Goal: Book appointment/travel/reservation

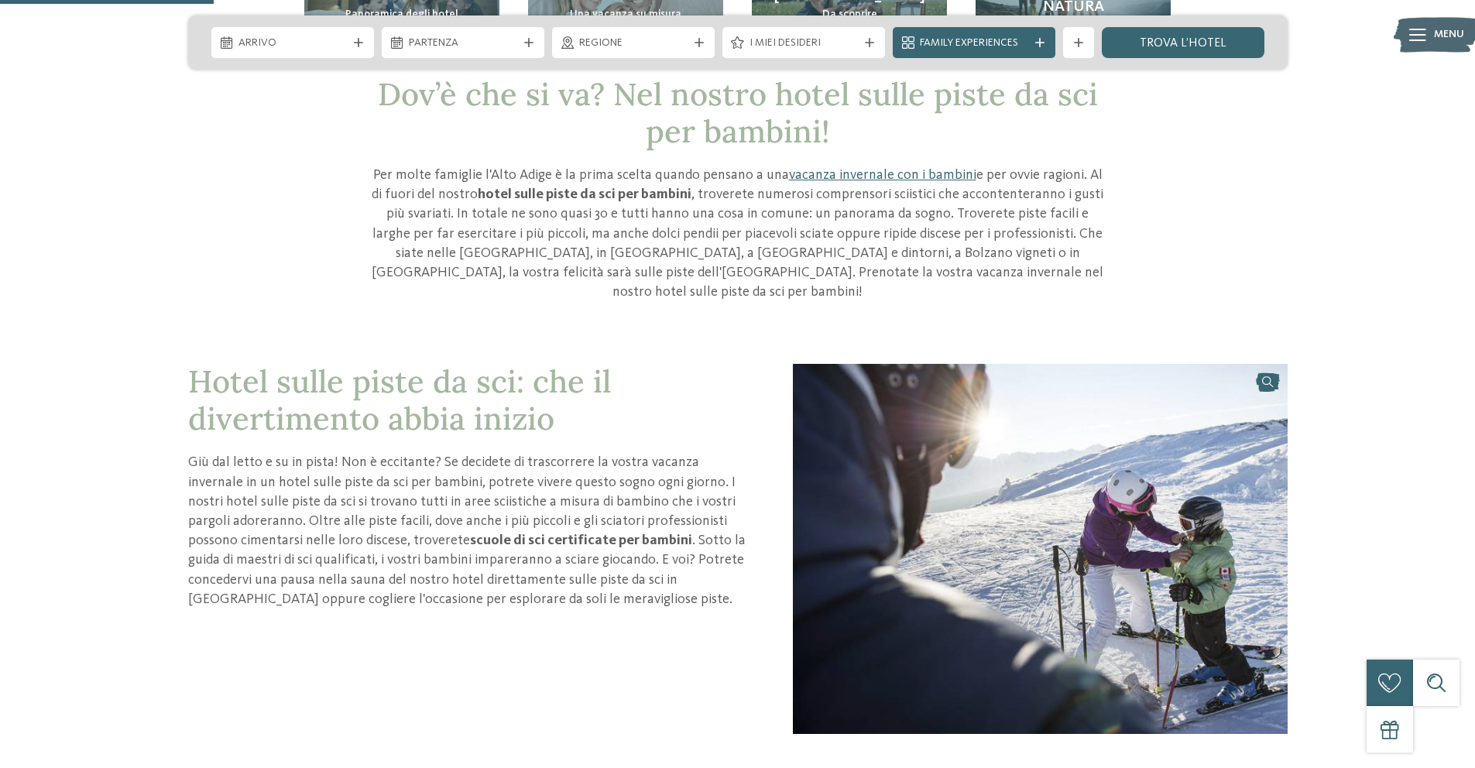
scroll to position [609, 0]
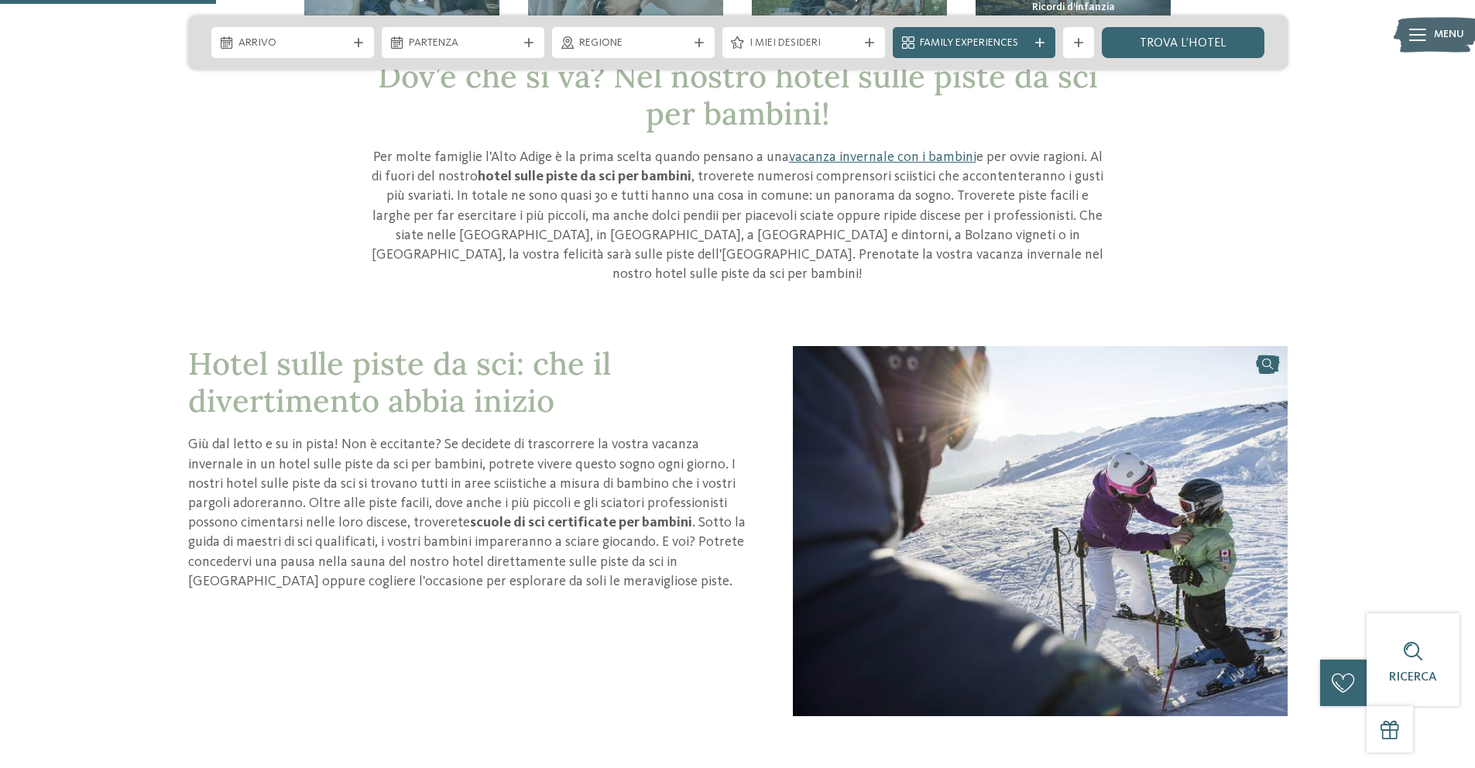
click at [487, 435] on p "Giù dal letto e su in pista! Non è eccitante? Se decidete di trascorrere la vos…" at bounding box center [467, 513] width 558 height 156
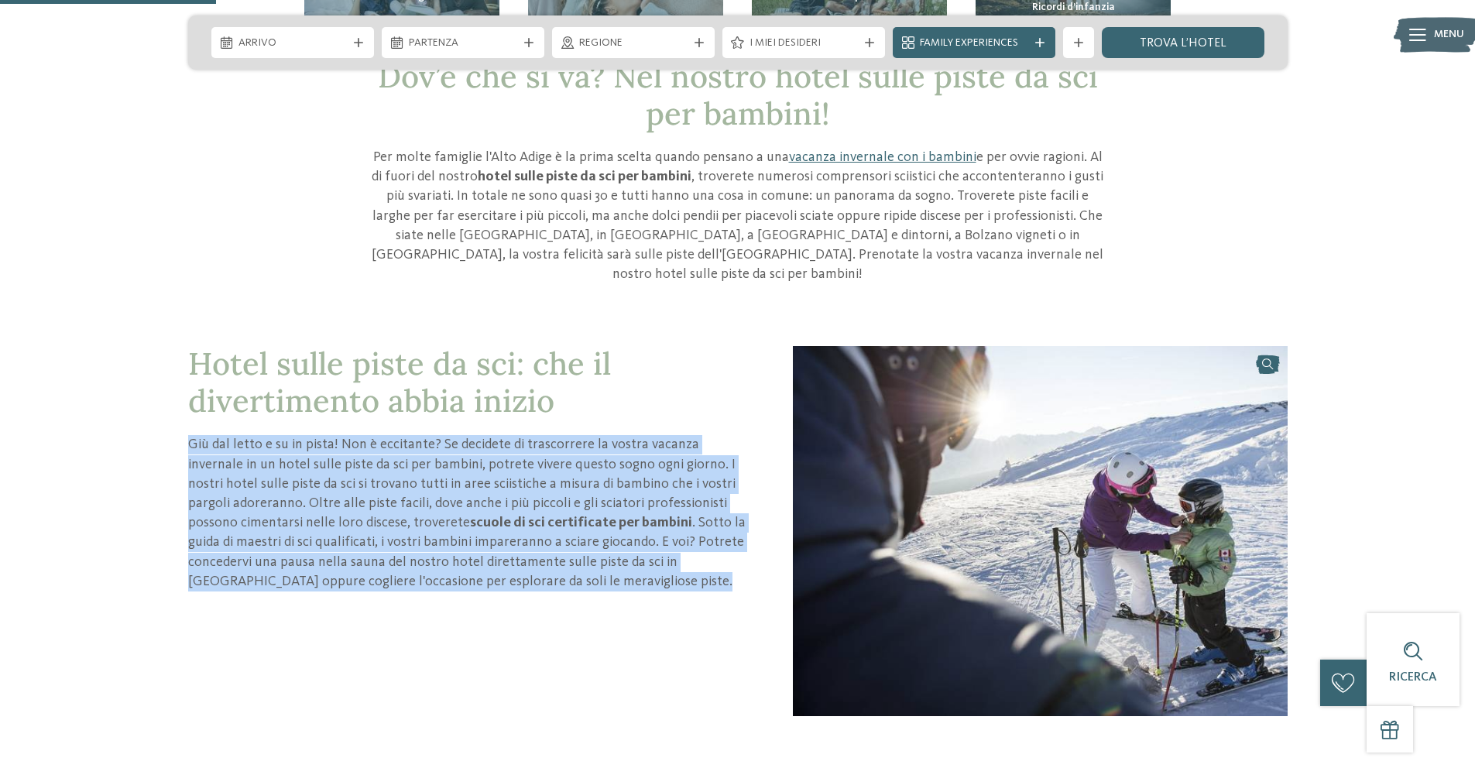
click at [487, 435] on p "Giù dal letto e su in pista! Non è eccitante? Se decidete di trascorrere la vos…" at bounding box center [467, 513] width 558 height 156
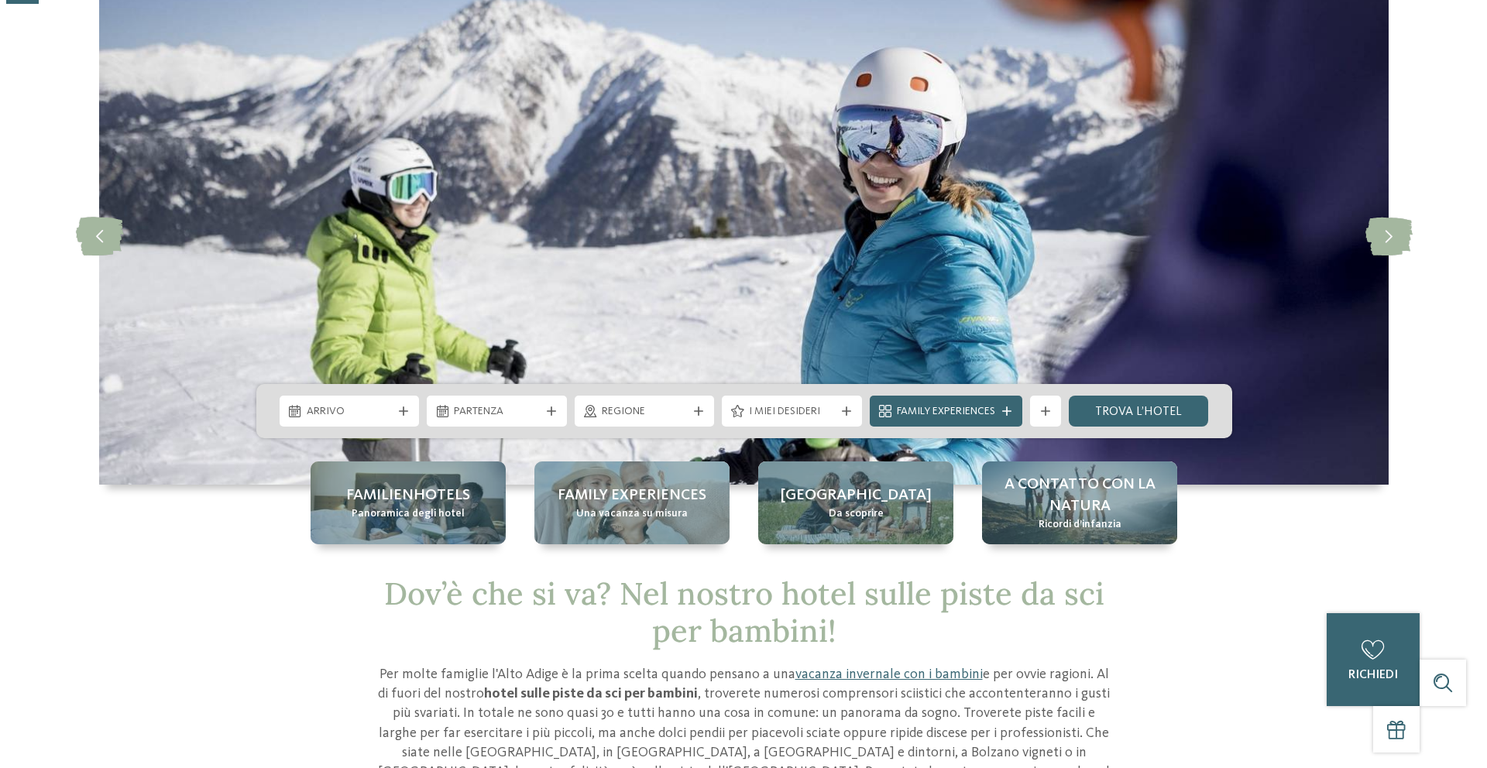
scroll to position [0, 0]
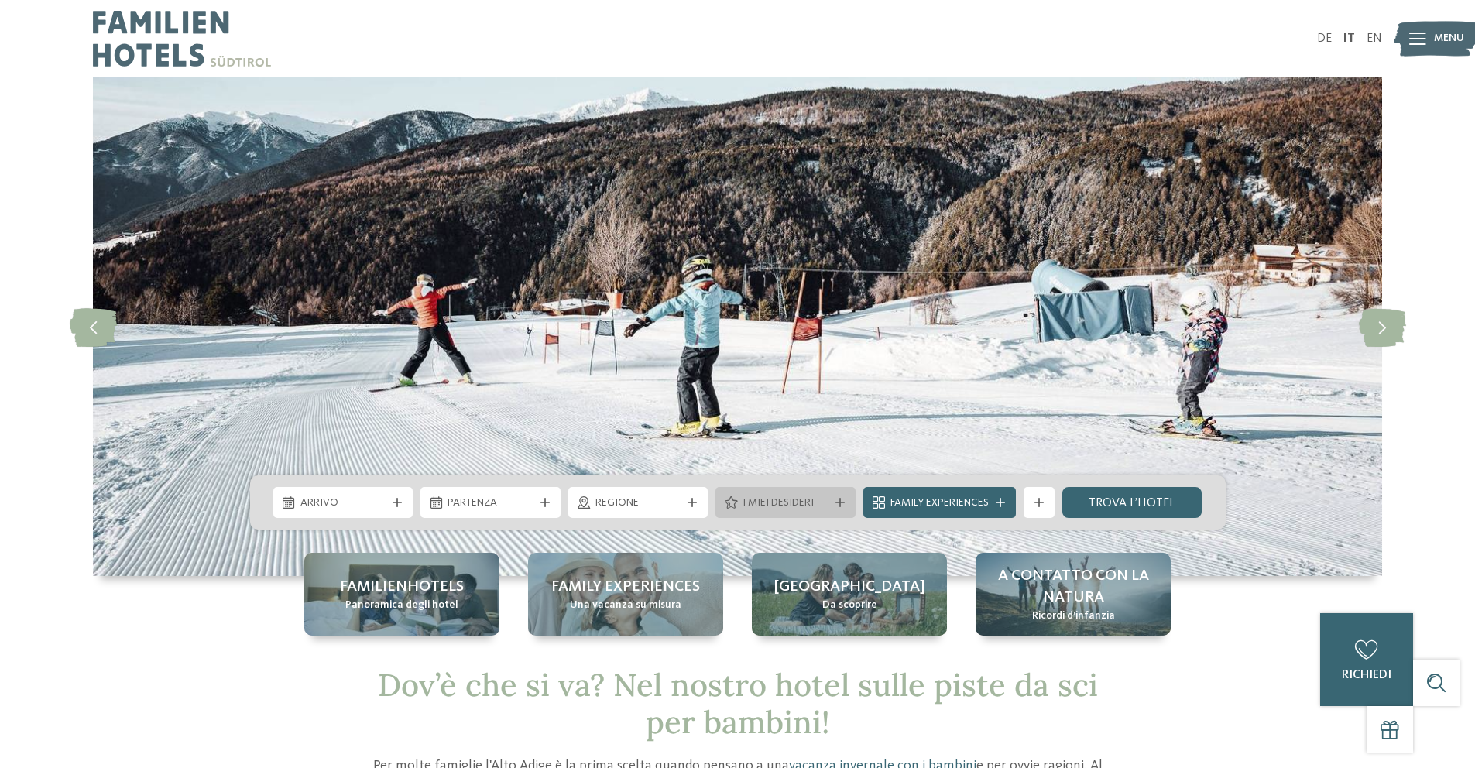
click at [788, 499] on span "I miei desideri" at bounding box center [786, 503] width 86 height 15
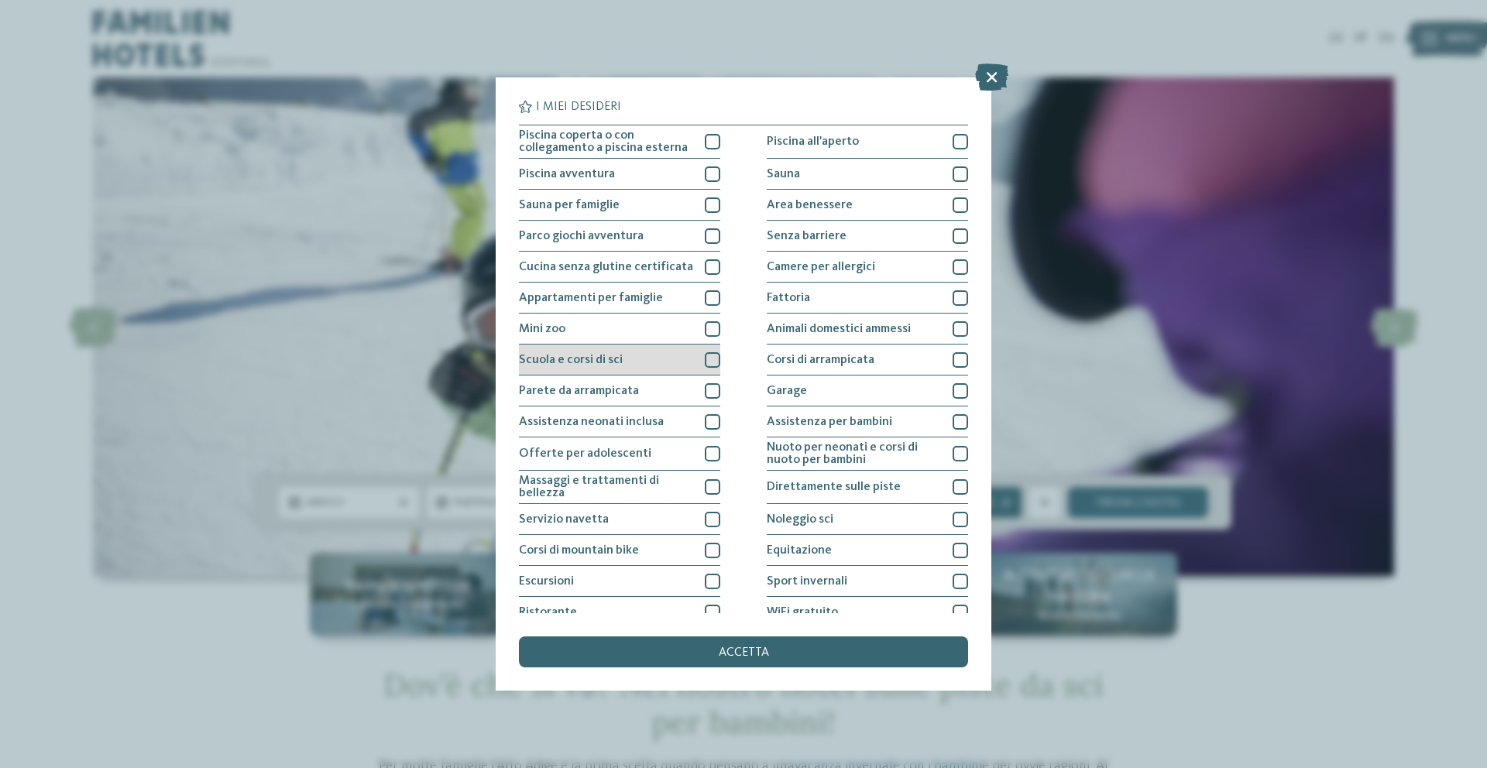
click at [615, 362] on span "Scuola e corsi di sci" at bounding box center [571, 360] width 104 height 12
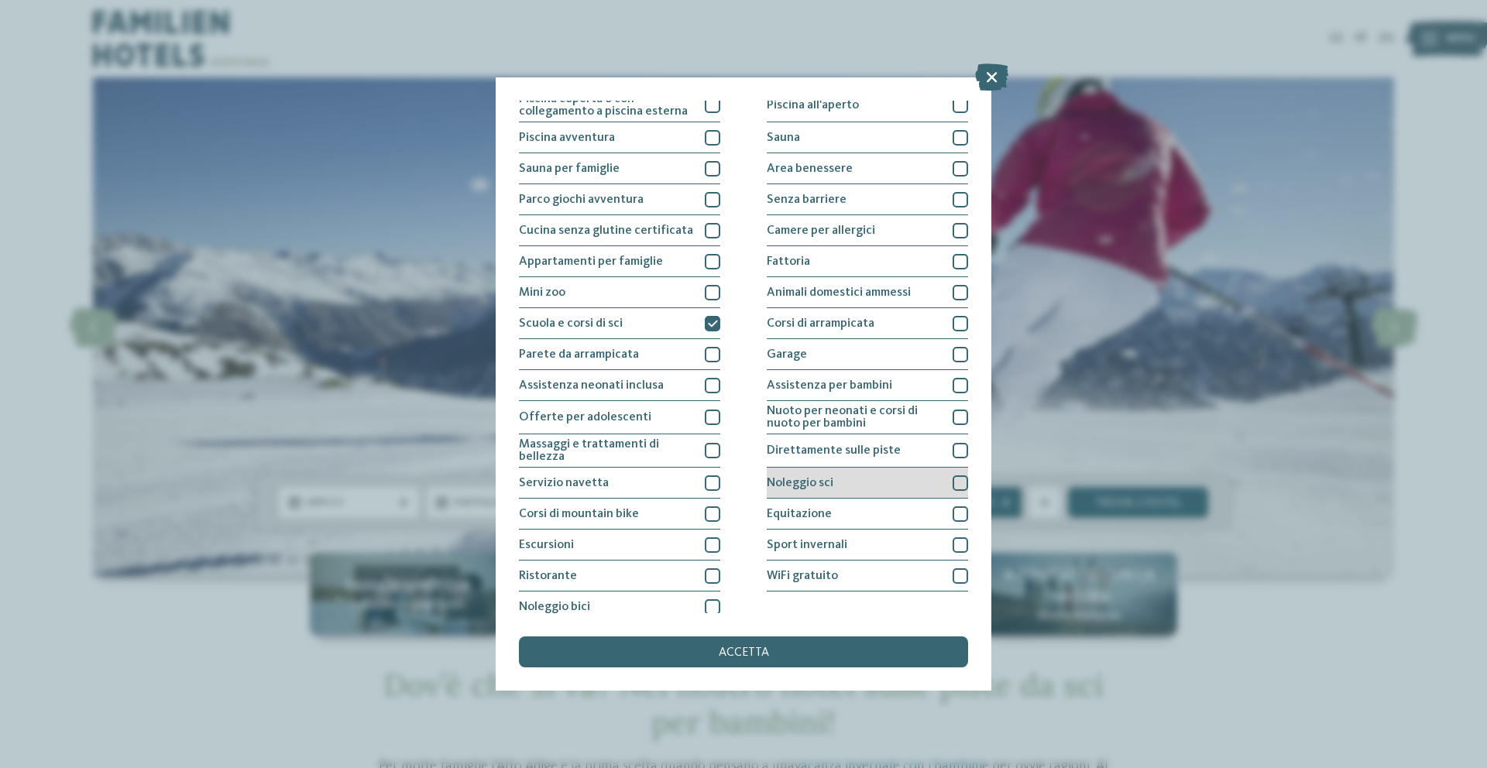
scroll to position [36, 0]
click at [807, 451] on span "Direttamente sulle piste" at bounding box center [834, 450] width 134 height 12
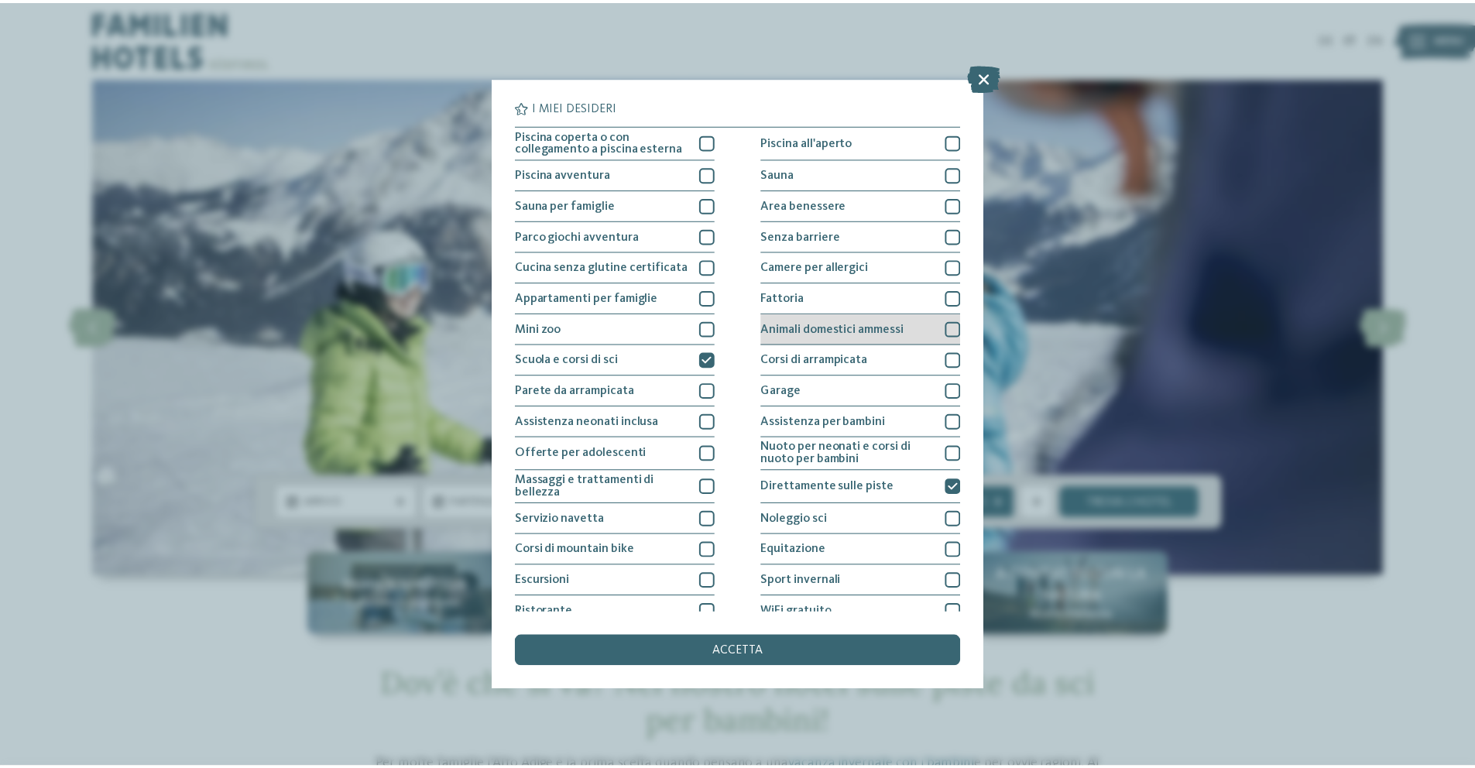
scroll to position [0, 0]
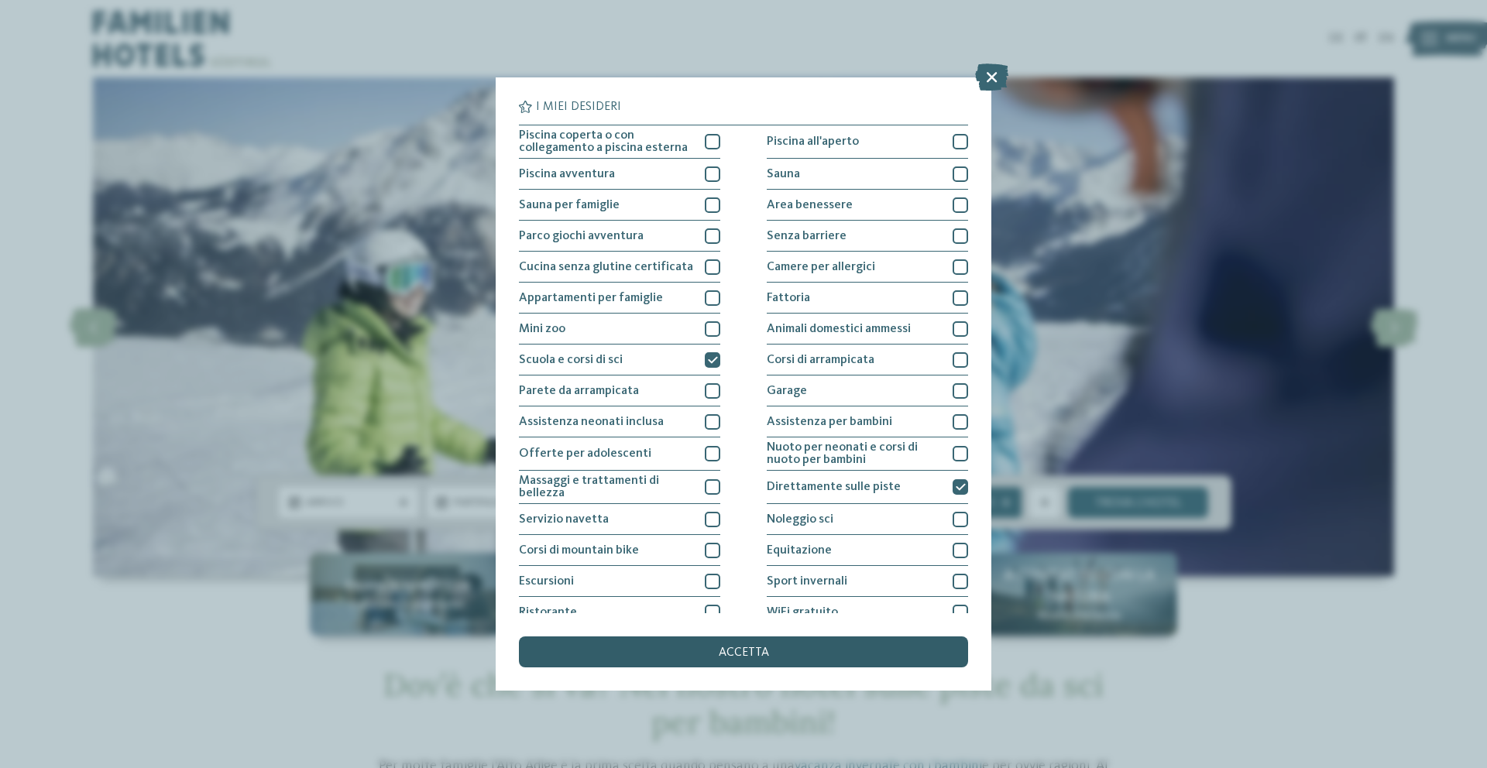
click at [718, 650] on div "accetta" at bounding box center [743, 652] width 449 height 31
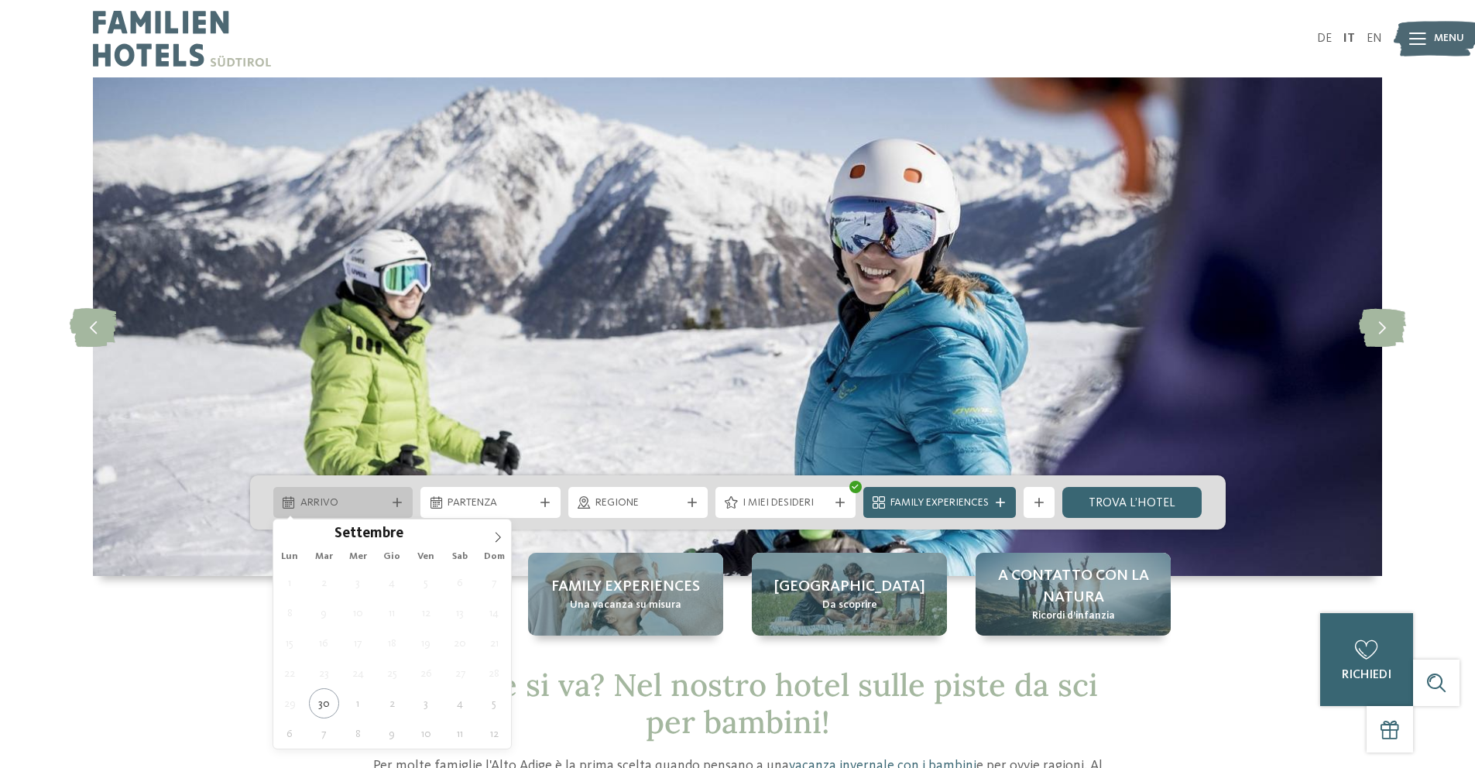
click at [383, 512] on div "Arrivo" at bounding box center [343, 502] width 140 height 31
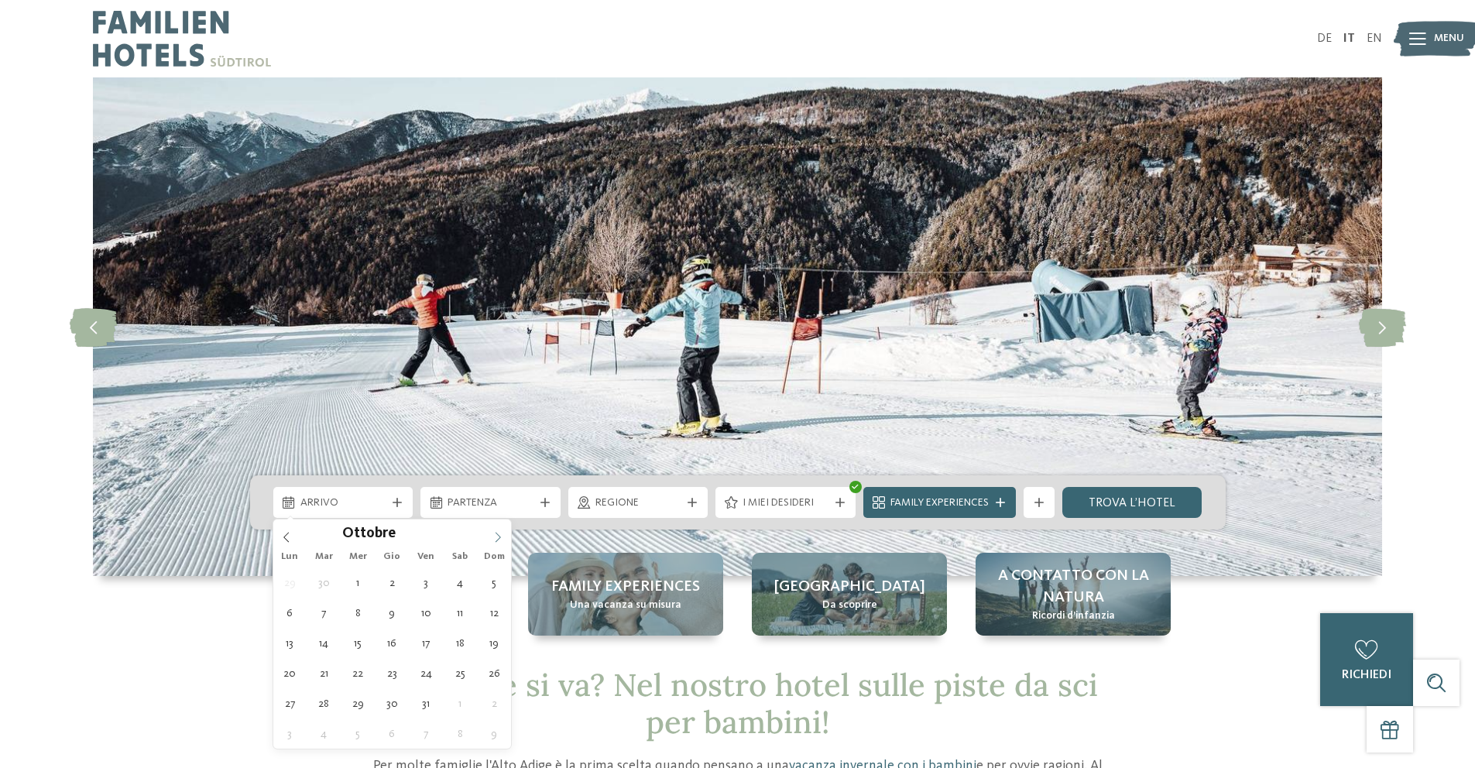
click at [496, 537] on icon at bounding box center [497, 537] width 11 height 11
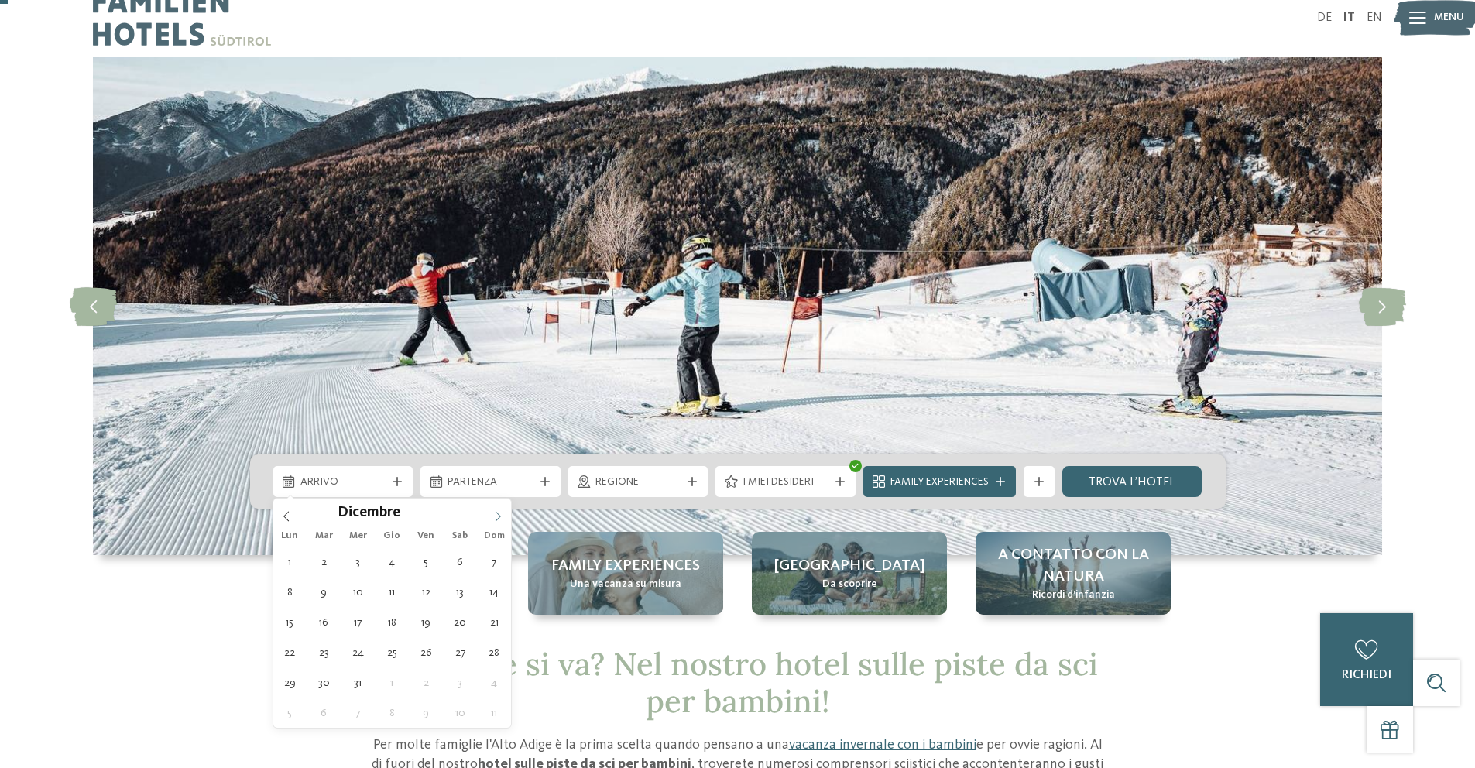
scroll to position [22, 0]
type input "****"
click at [496, 511] on icon at bounding box center [498, 515] width 5 height 10
type div "02.01.2026"
type input "****"
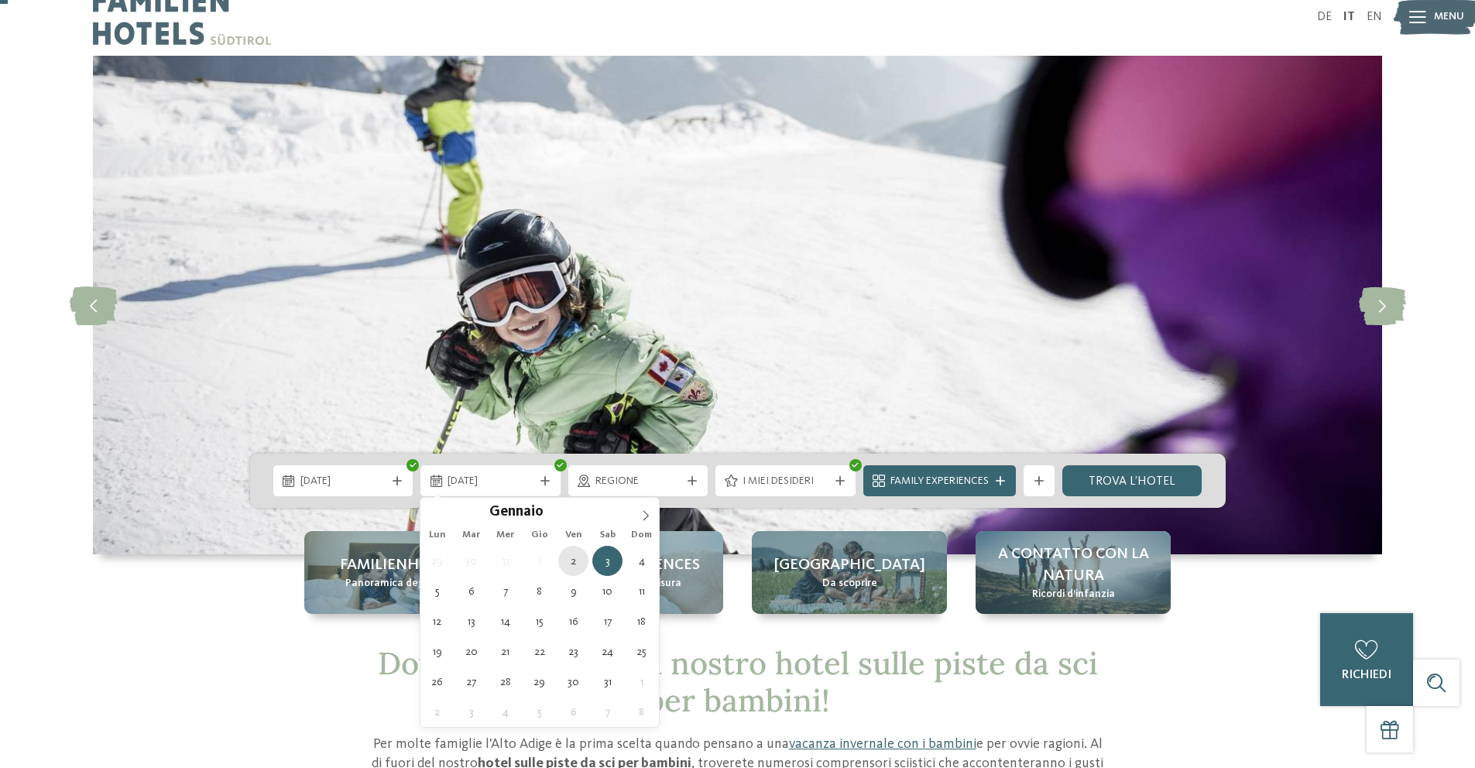
type div "02.01.2026"
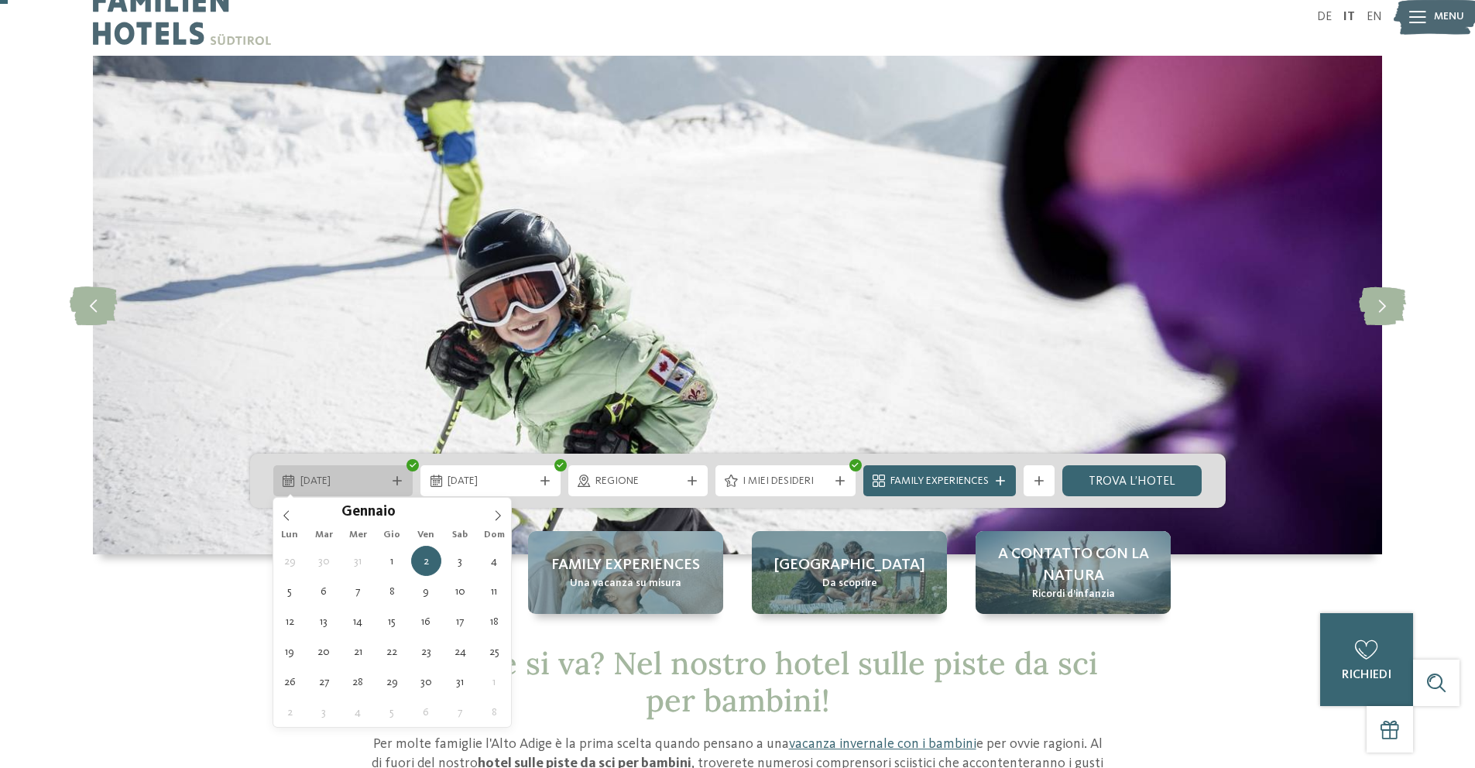
click at [330, 479] on span "02.01.2026" at bounding box center [343, 481] width 86 height 15
type div "01.01.2026"
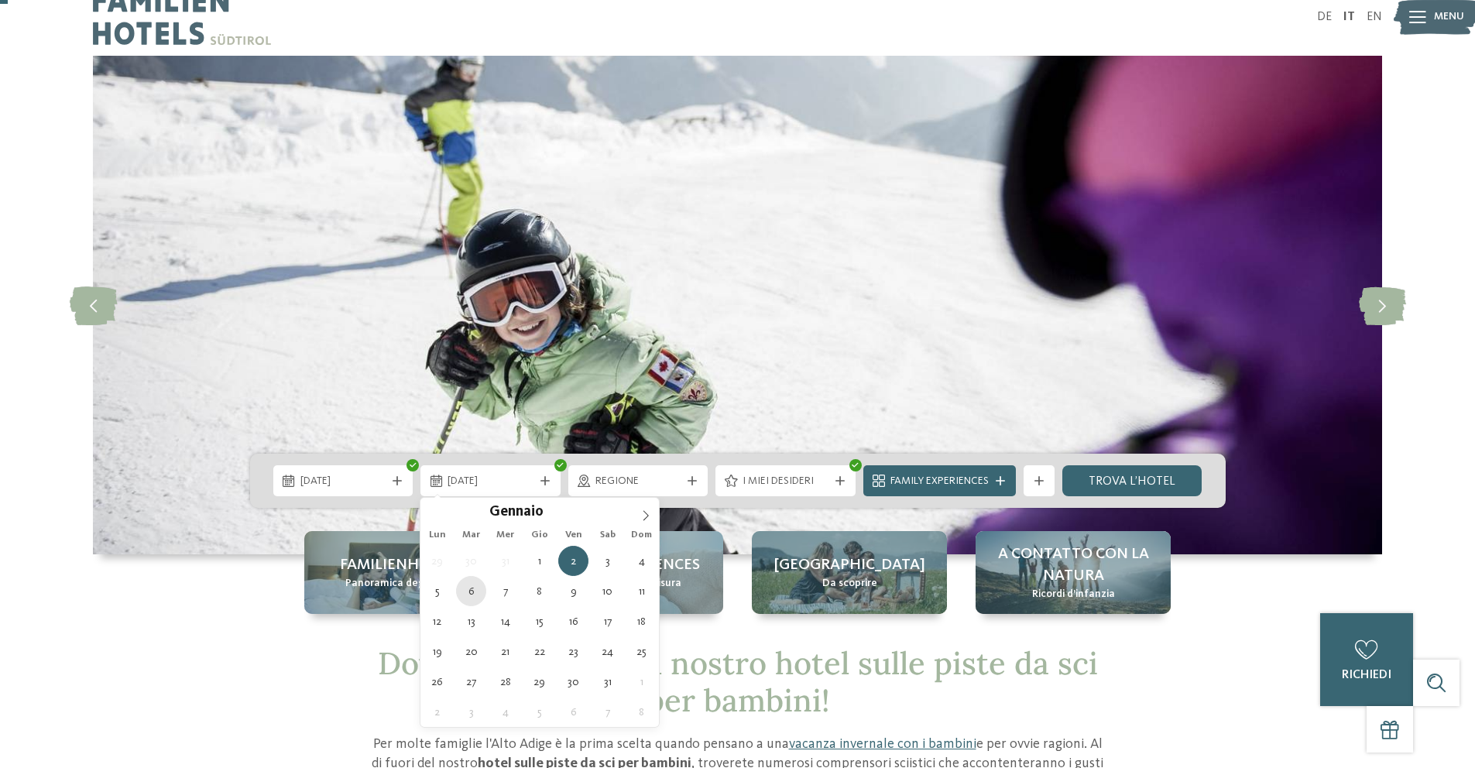
type div "06.01.2026"
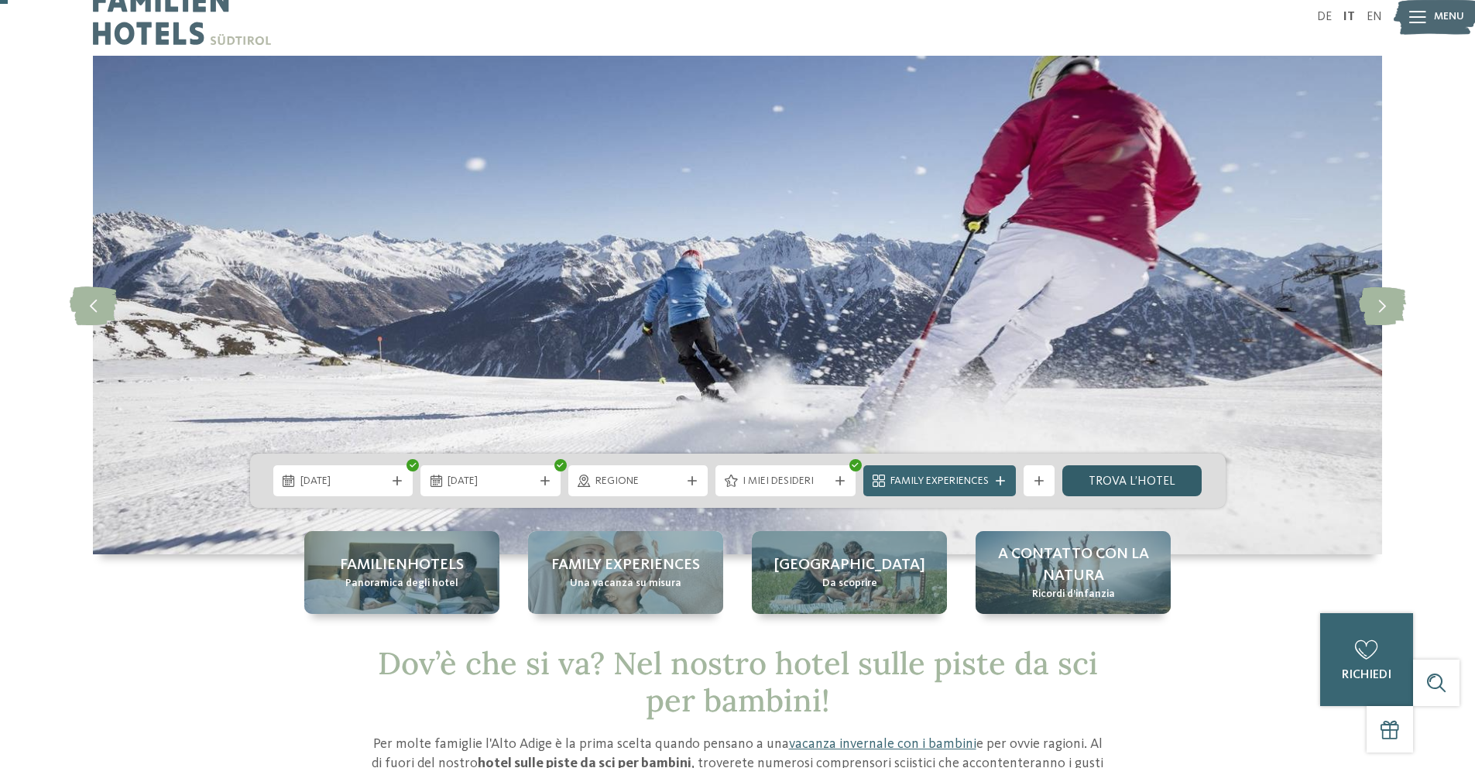
click at [1097, 475] on link "trova l’hotel" at bounding box center [1132, 480] width 140 height 31
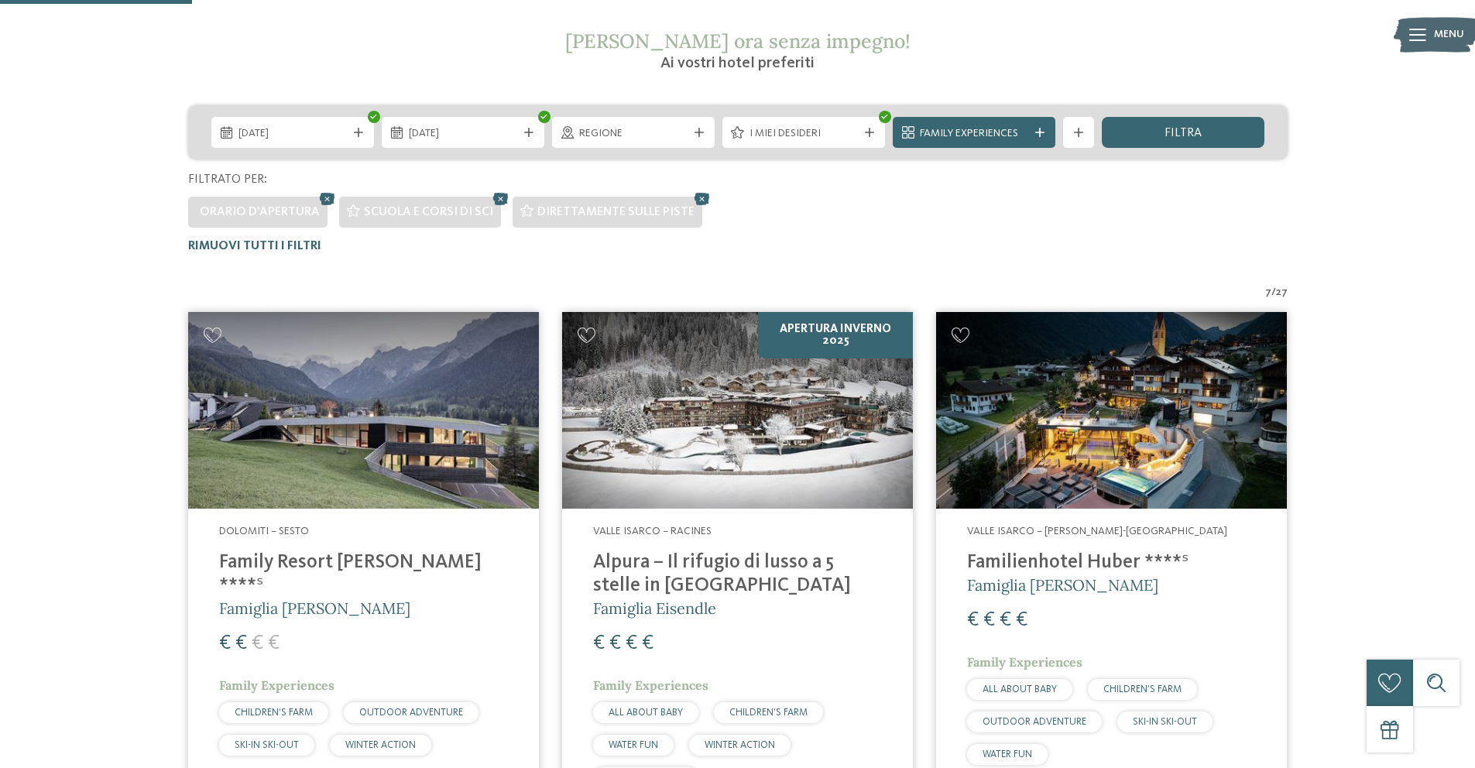
scroll to position [300, 0]
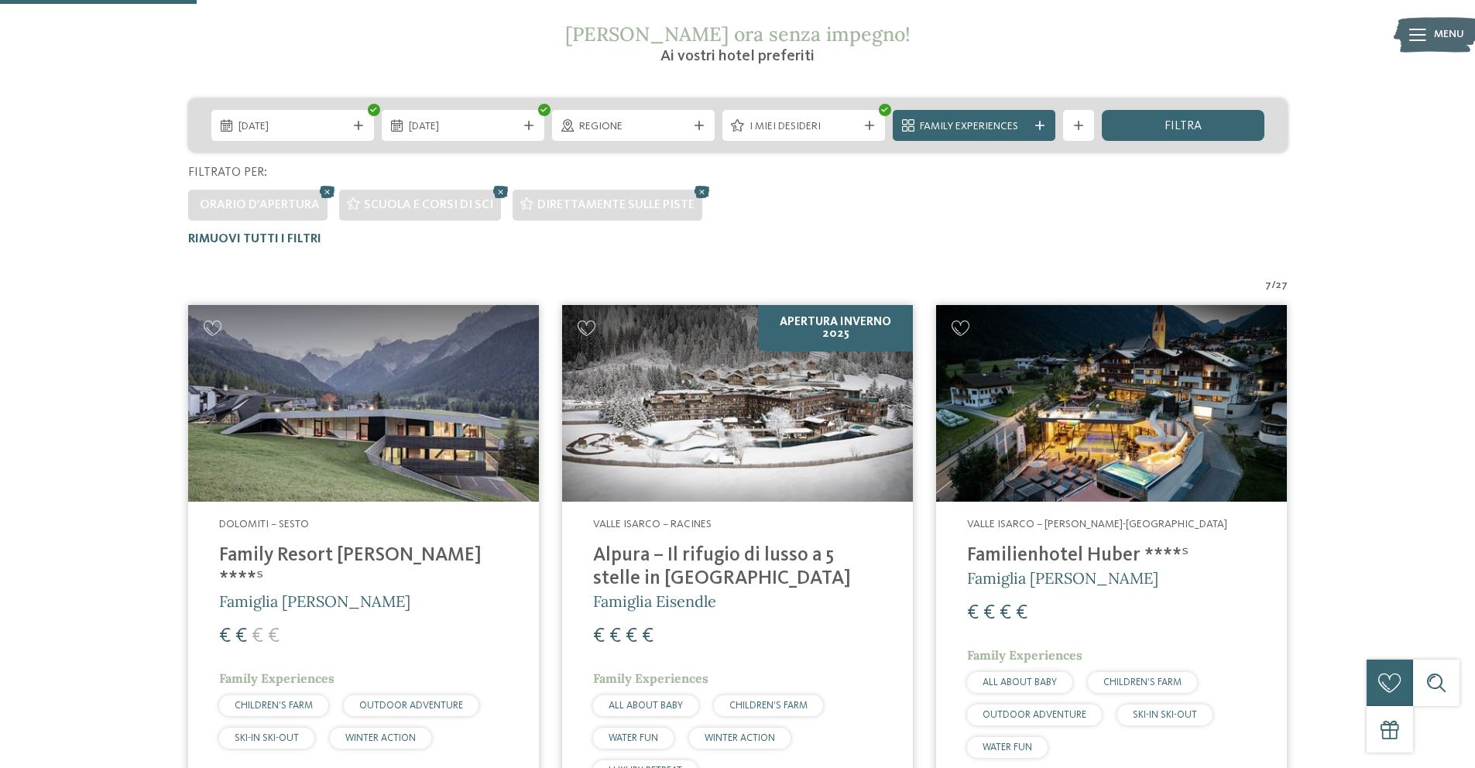
click at [331, 450] on img at bounding box center [363, 403] width 351 height 197
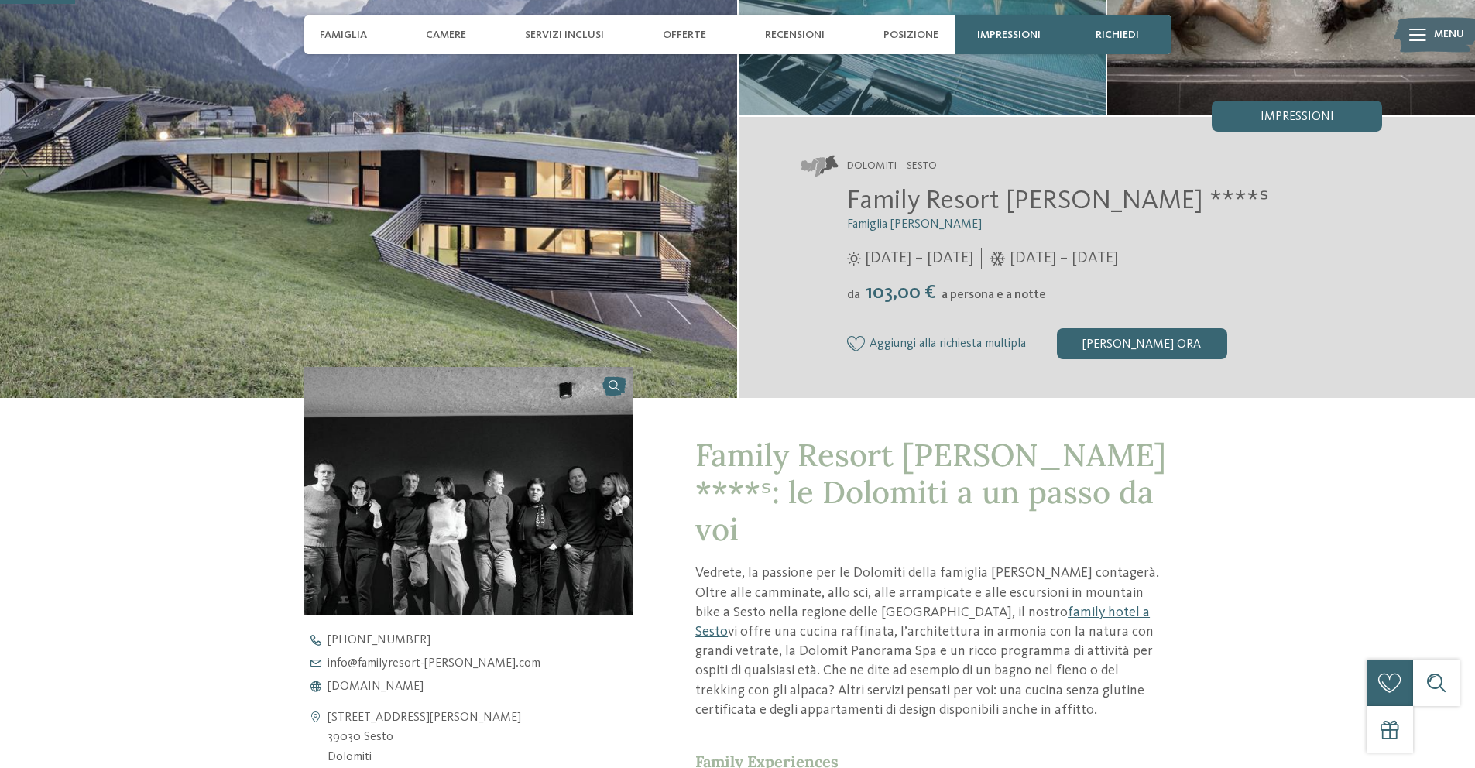
scroll to position [238, 0]
click at [781, 564] on p "Vedrete, la passione per le Dolomiti della famiglia Rainer vi contagerà. Oltre …" at bounding box center [932, 642] width 475 height 156
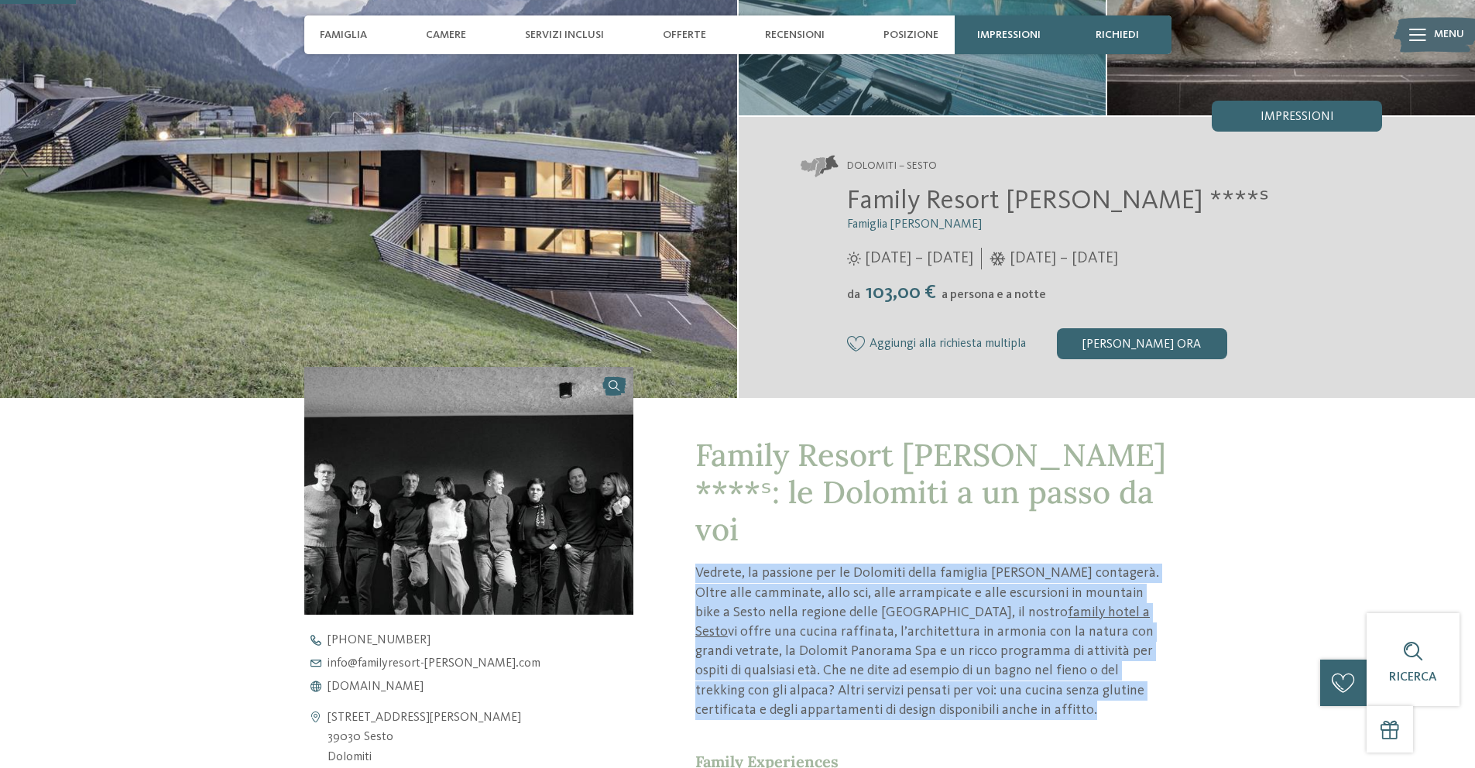
click at [781, 564] on p "Vedrete, la passione per le Dolomiti della famiglia Rainer vi contagerà. Oltre …" at bounding box center [932, 642] width 475 height 156
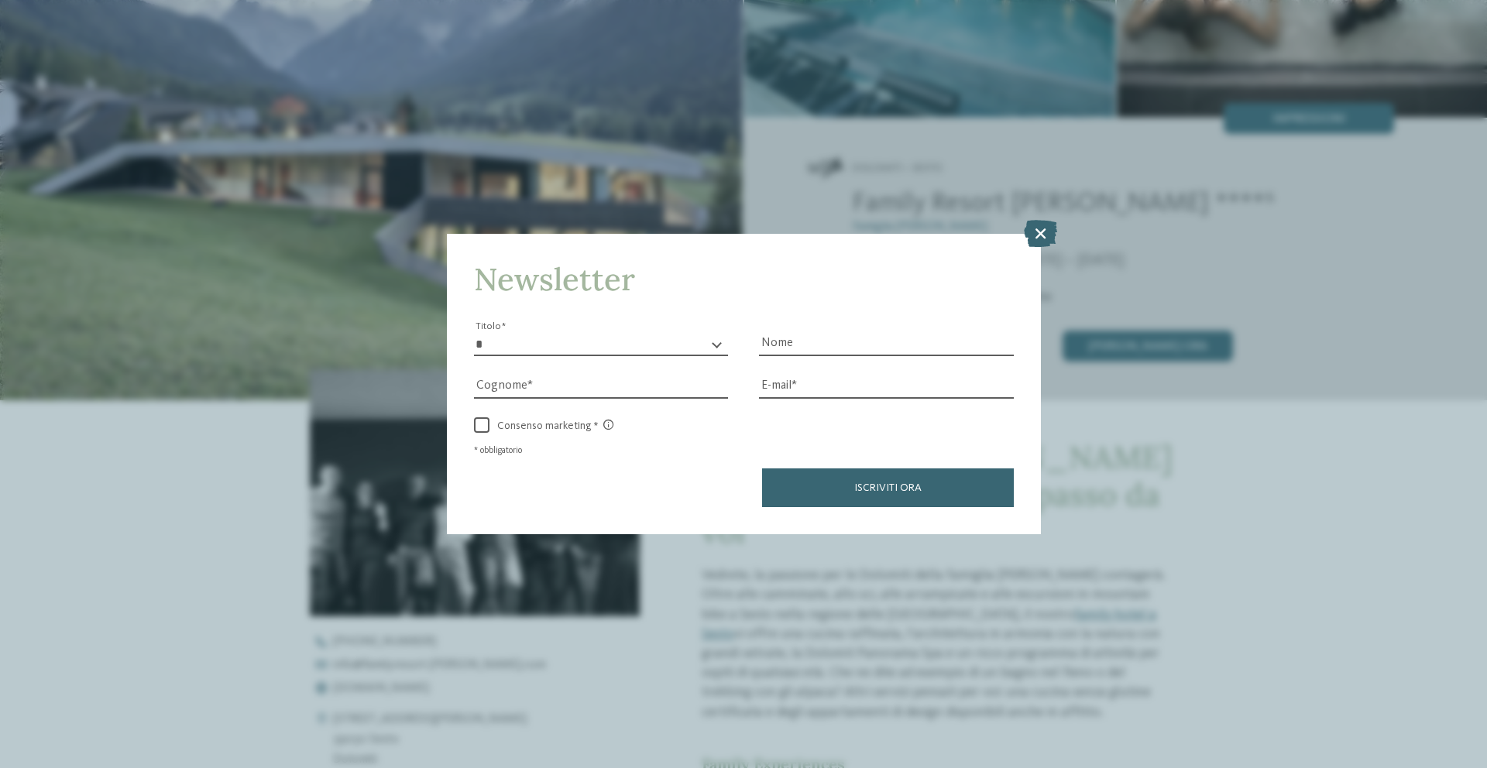
click at [1032, 234] on icon at bounding box center [1040, 232] width 33 height 27
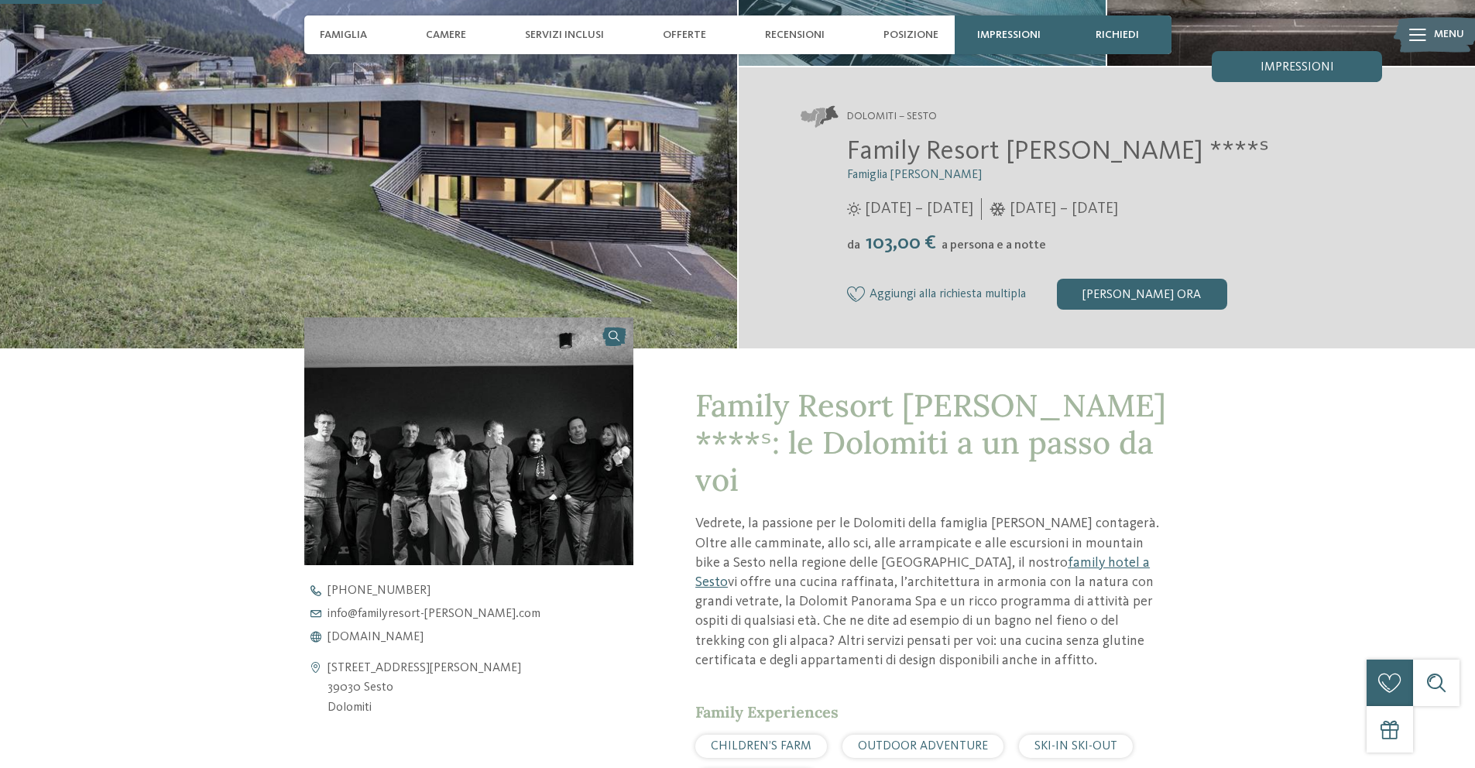
scroll to position [369, 0]
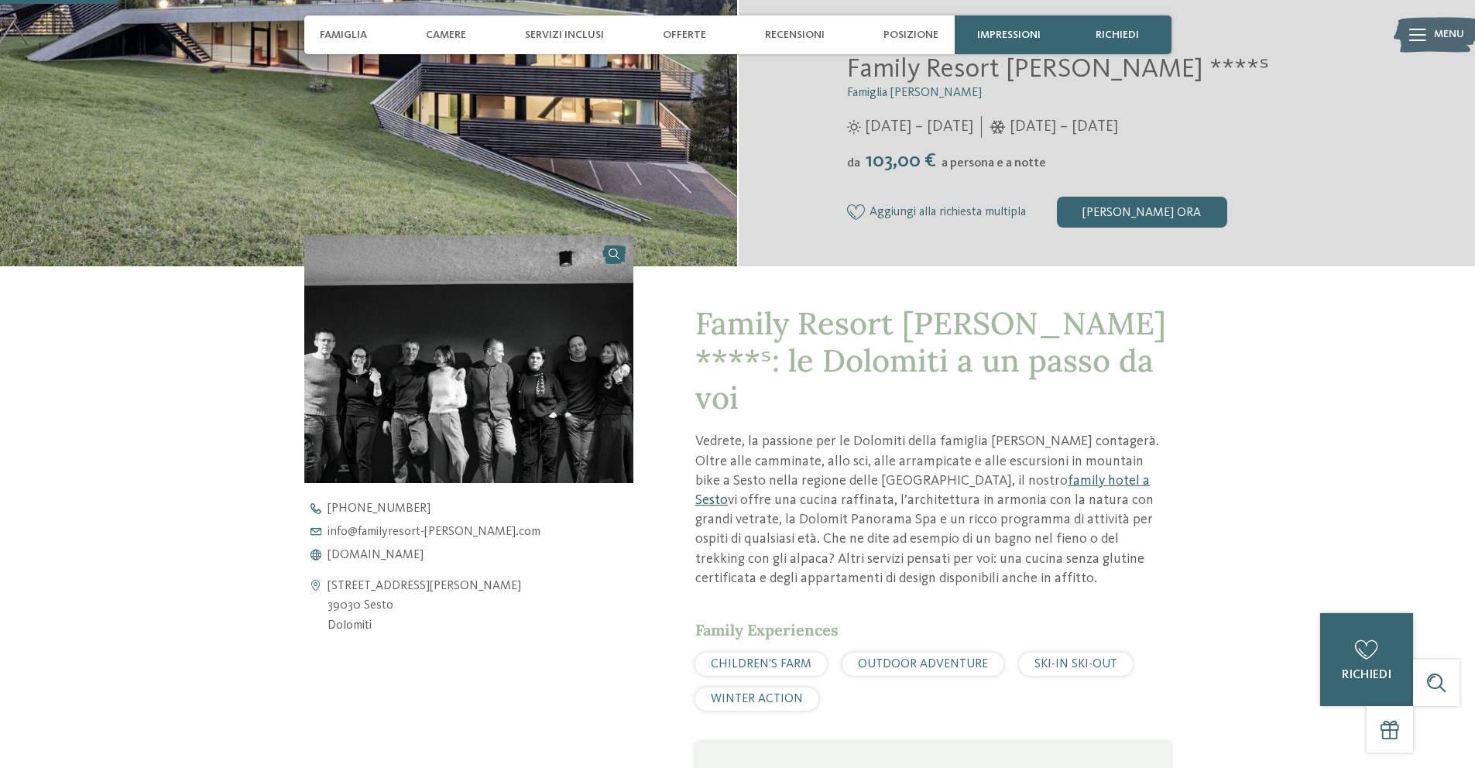
click at [926, 474] on link "family hotel a Sesto" at bounding box center [922, 490] width 455 height 33
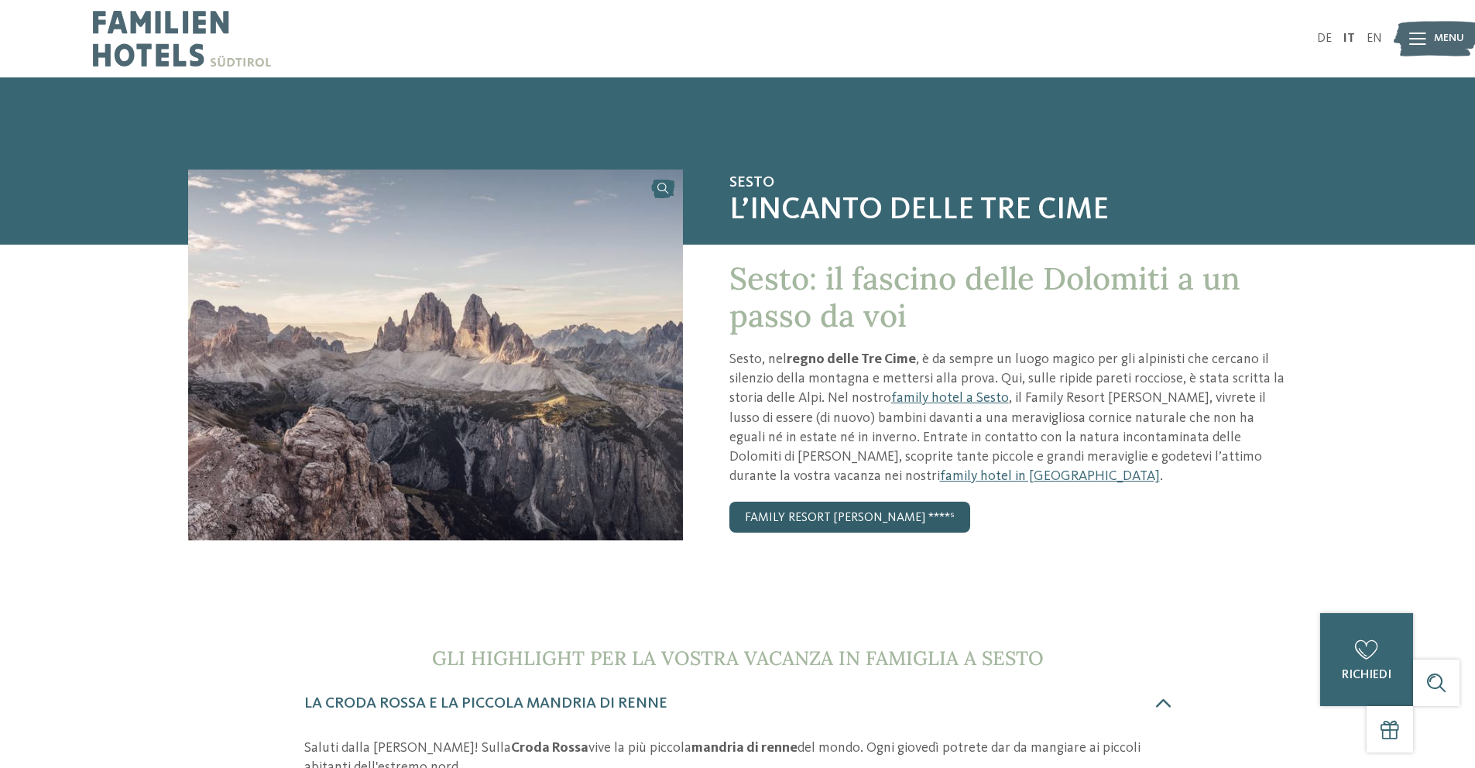
click at [799, 524] on link "Family Resort [PERSON_NAME] ****ˢ" at bounding box center [849, 517] width 241 height 31
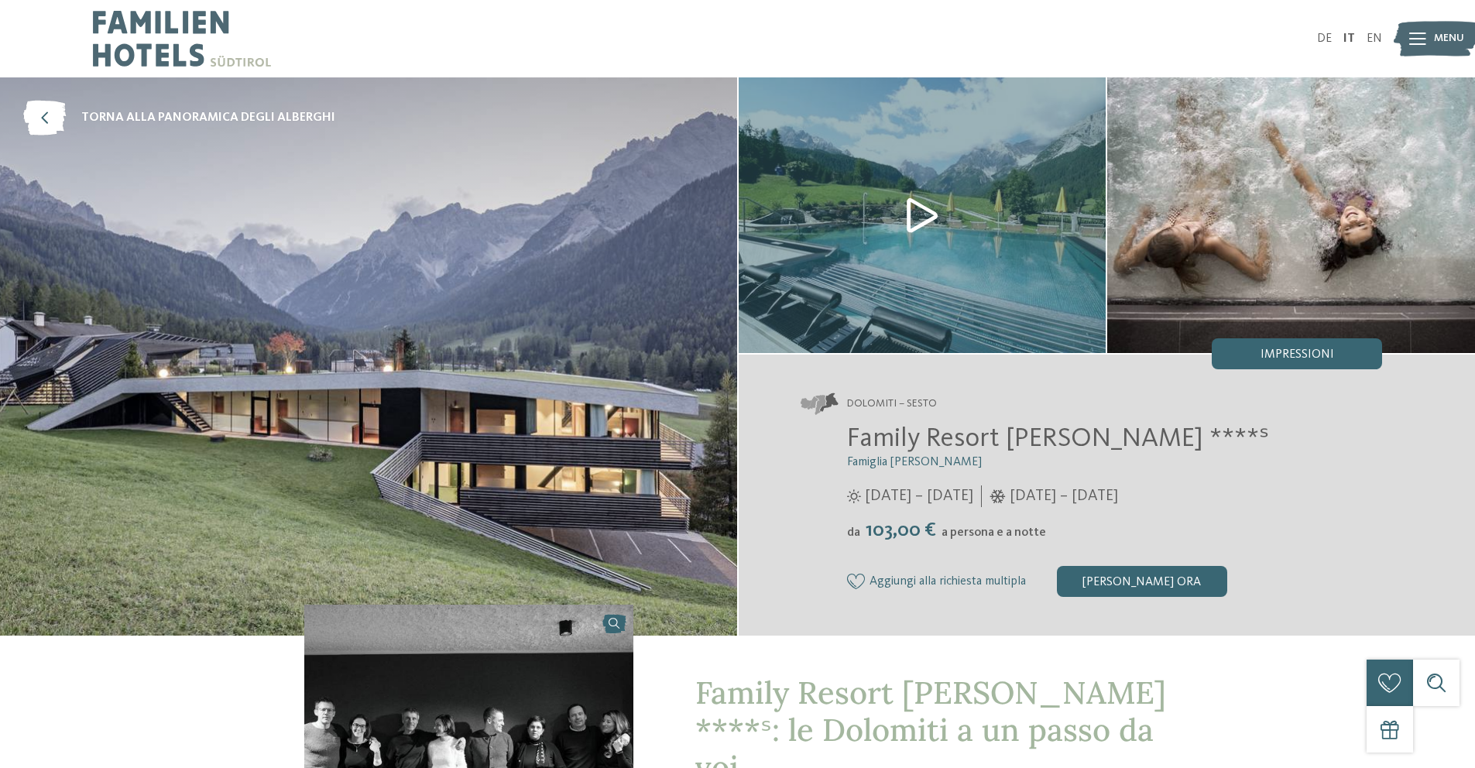
click at [863, 438] on span "Family Resort [PERSON_NAME] ****ˢ" at bounding box center [1058, 438] width 422 height 27
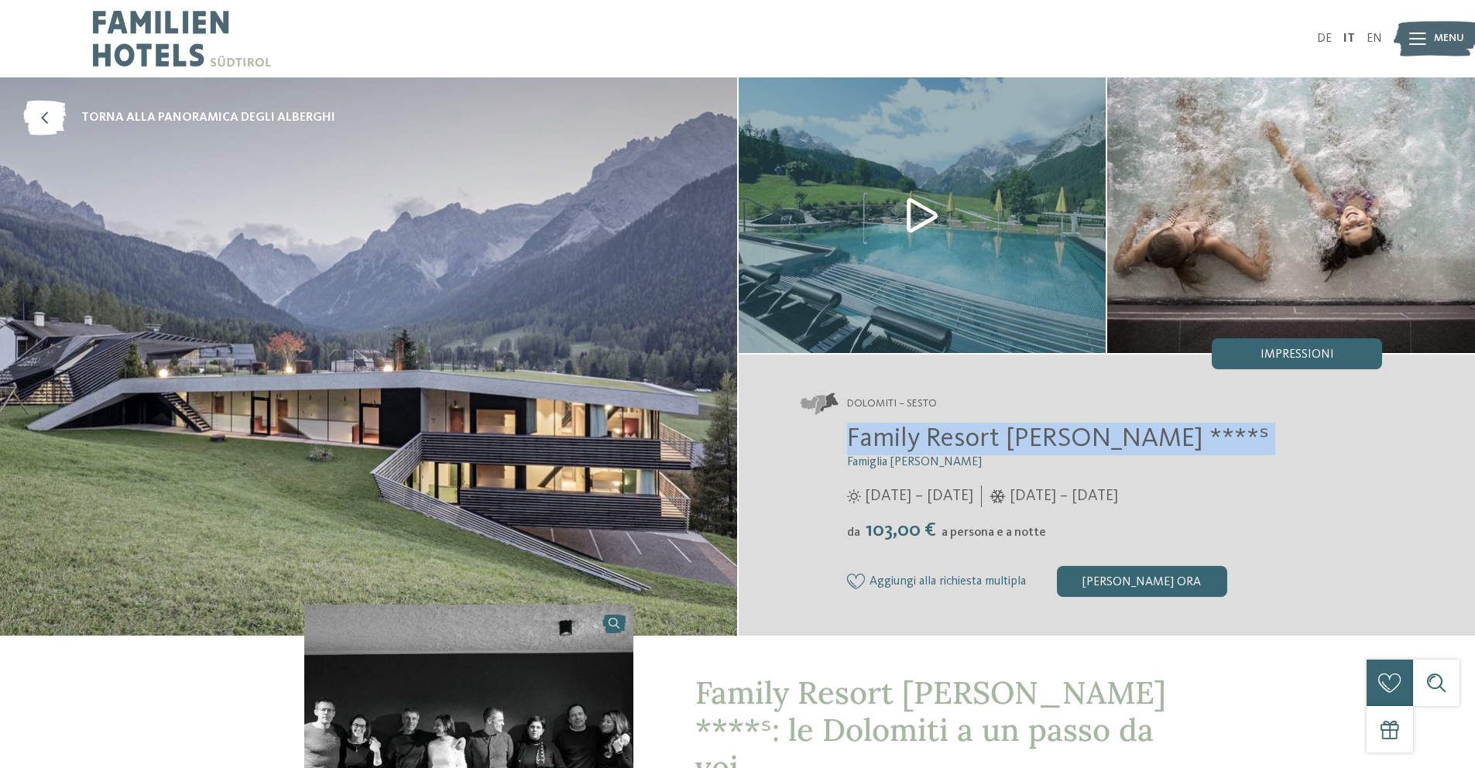
click at [863, 438] on span "Family Resort [PERSON_NAME] ****ˢ" at bounding box center [1058, 438] width 422 height 27
copy div "Family Resort [PERSON_NAME] ****ˢ"
